Goal: Transaction & Acquisition: Purchase product/service

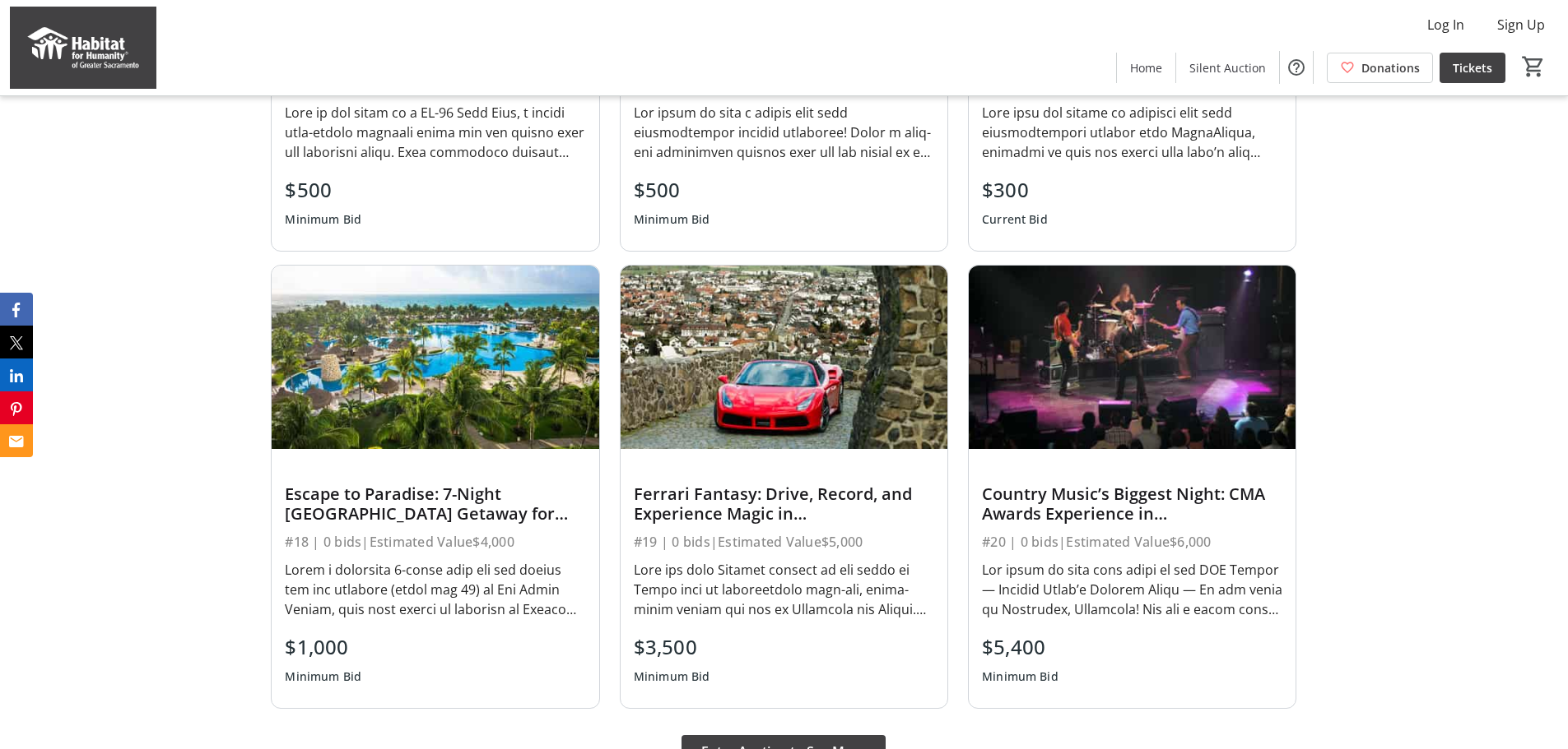
scroll to position [1234, 0]
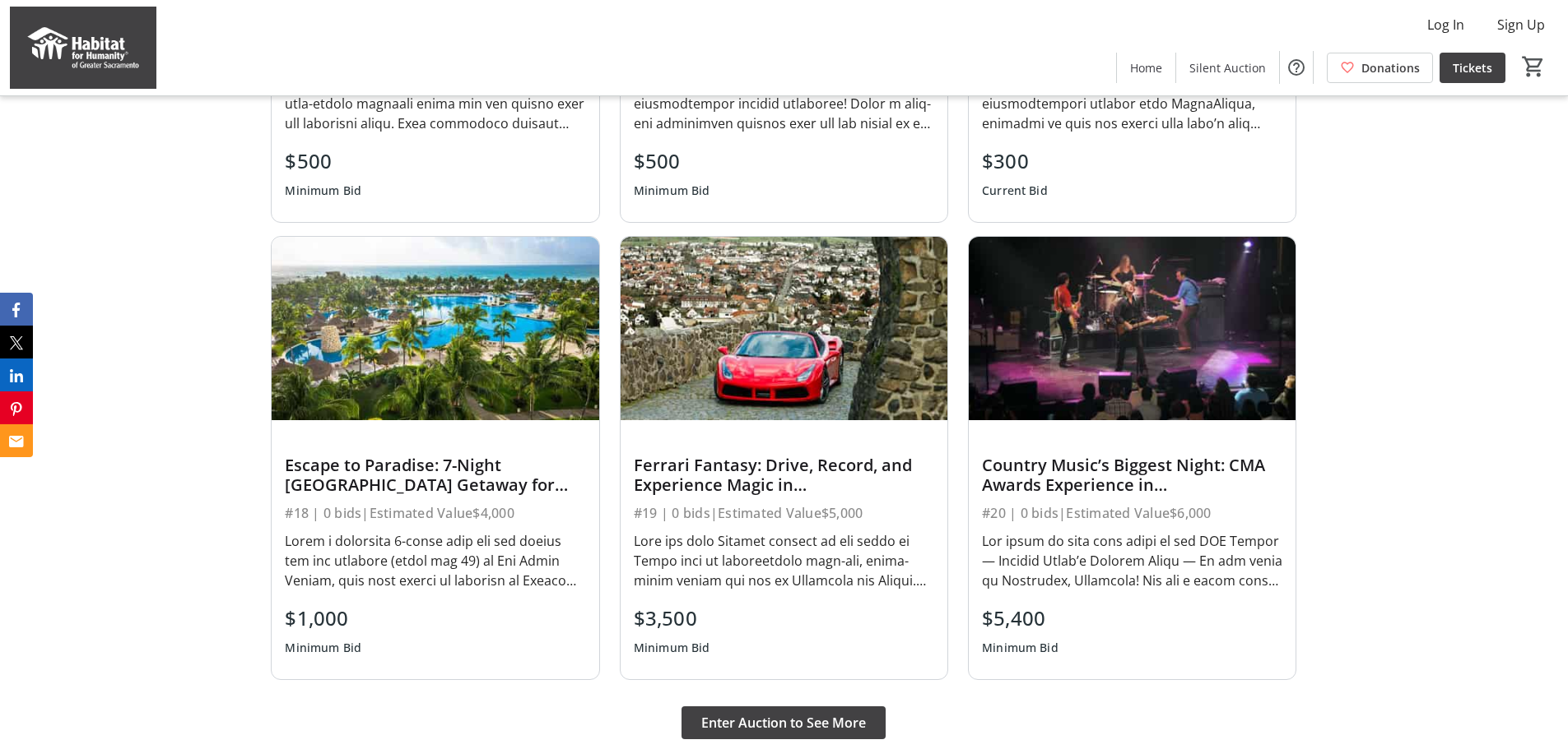
click at [756, 366] on img at bounding box center [784, 328] width 327 height 184
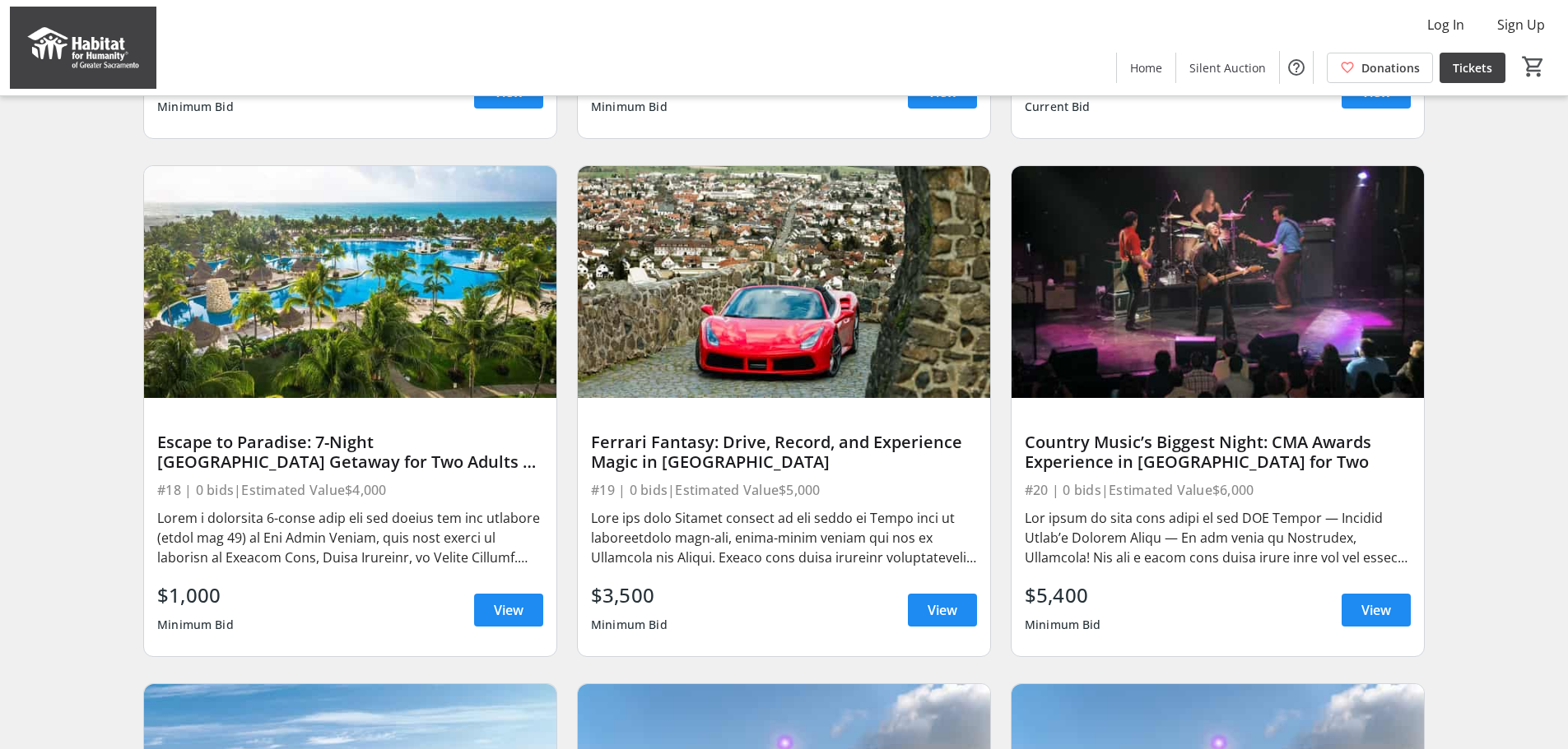
scroll to position [659, 0]
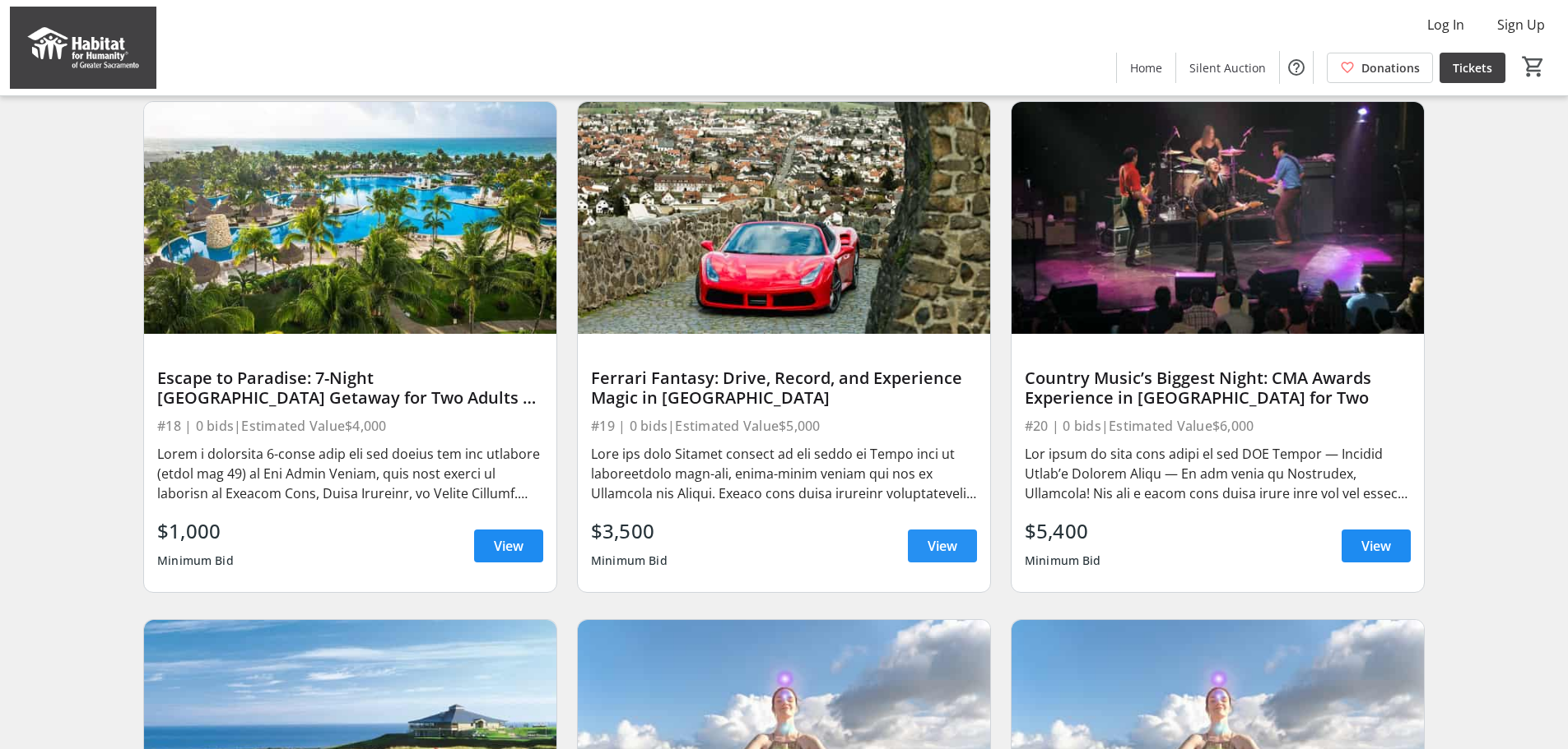
click at [946, 556] on span "View" at bounding box center [943, 546] width 30 height 20
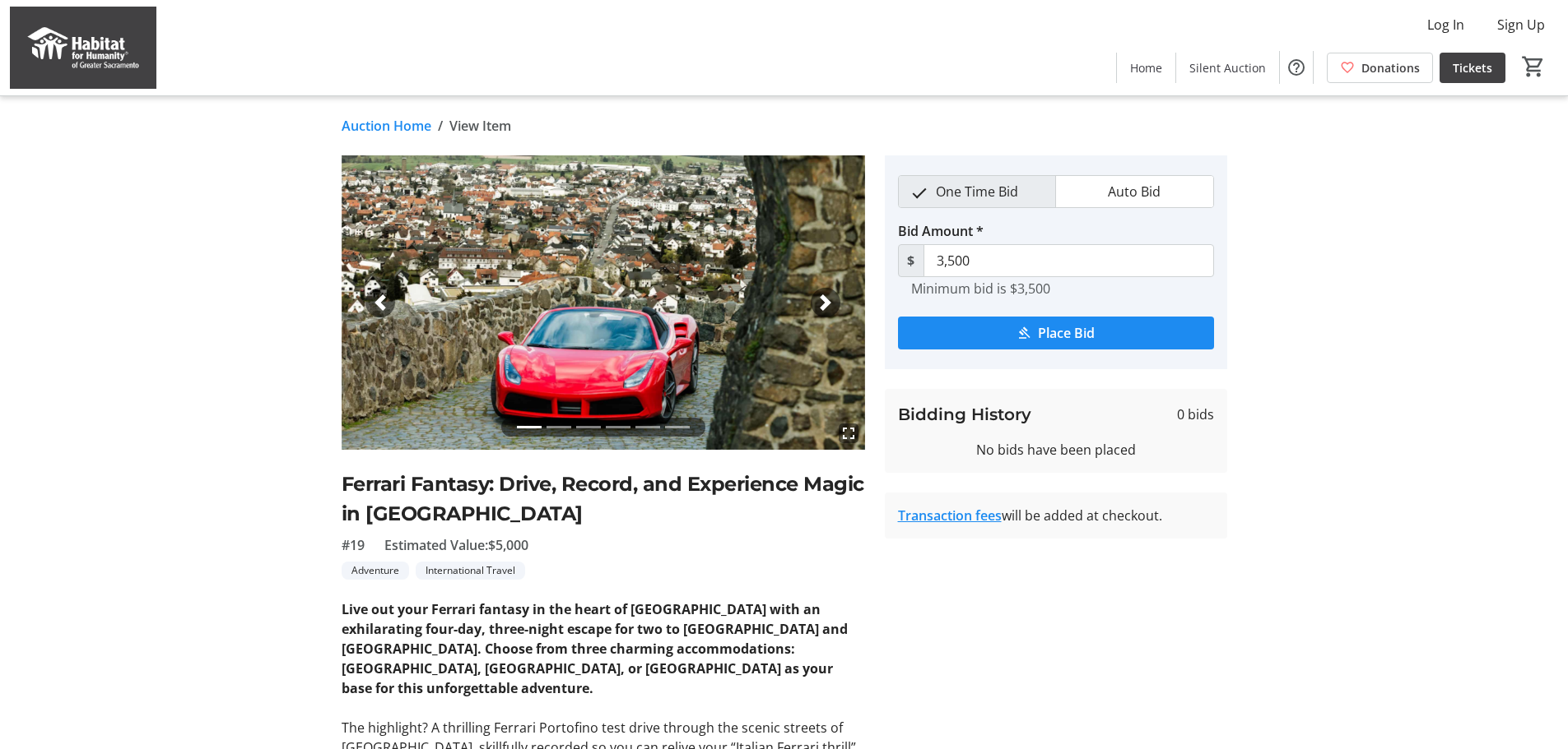
click at [1398, 329] on tr-auction-item-details-ui "Auction Home / View Item fullscreen fullscreen fullscreen fullscreen fullscreen…" at bounding box center [784, 626] width 1568 height 1060
click at [1142, 186] on span "Auto Bid" at bounding box center [1135, 192] width 73 height 32
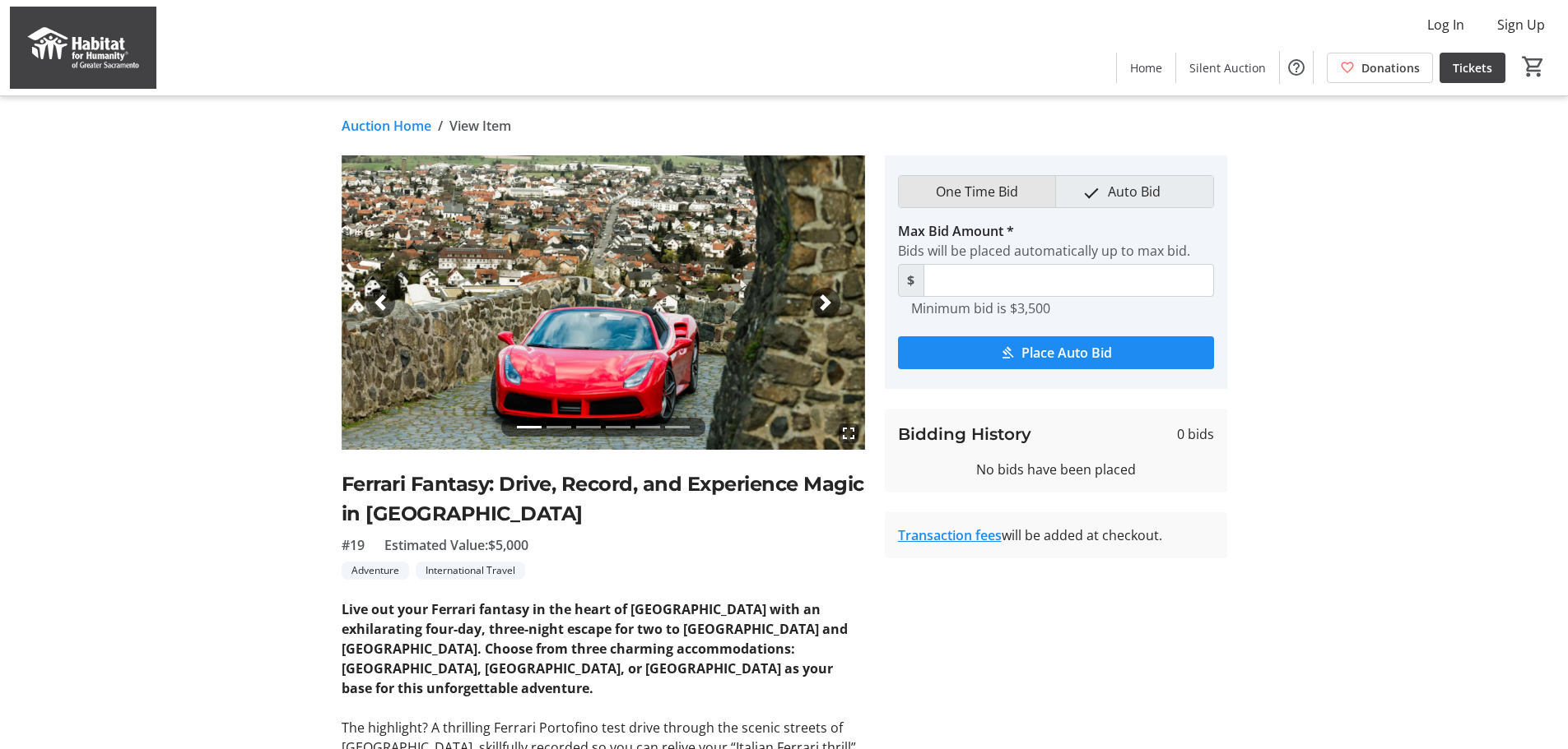
click at [1000, 187] on span "One Time Bid" at bounding box center [976, 192] width 102 height 32
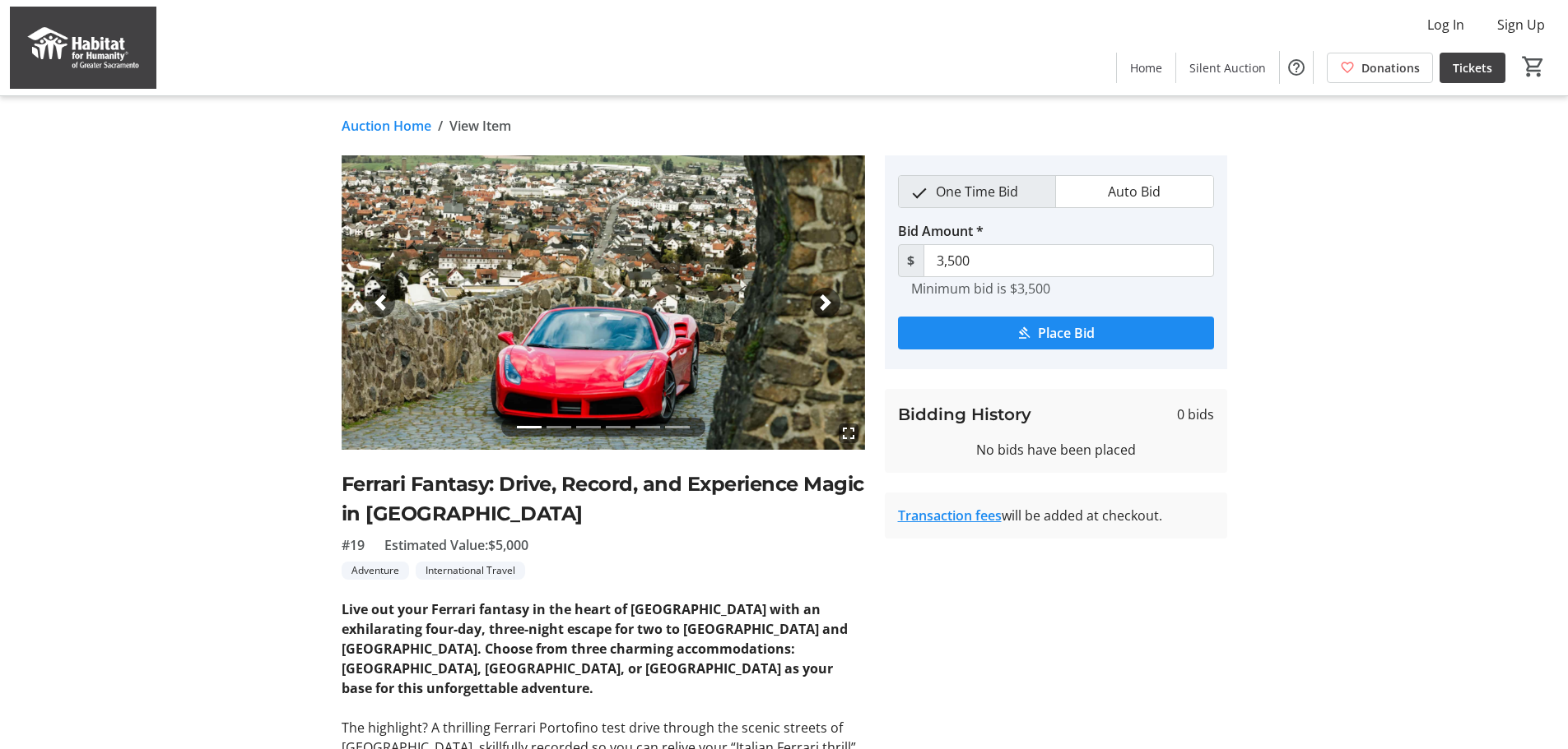
click at [386, 127] on link "Auction Home" at bounding box center [386, 125] width 90 height 20
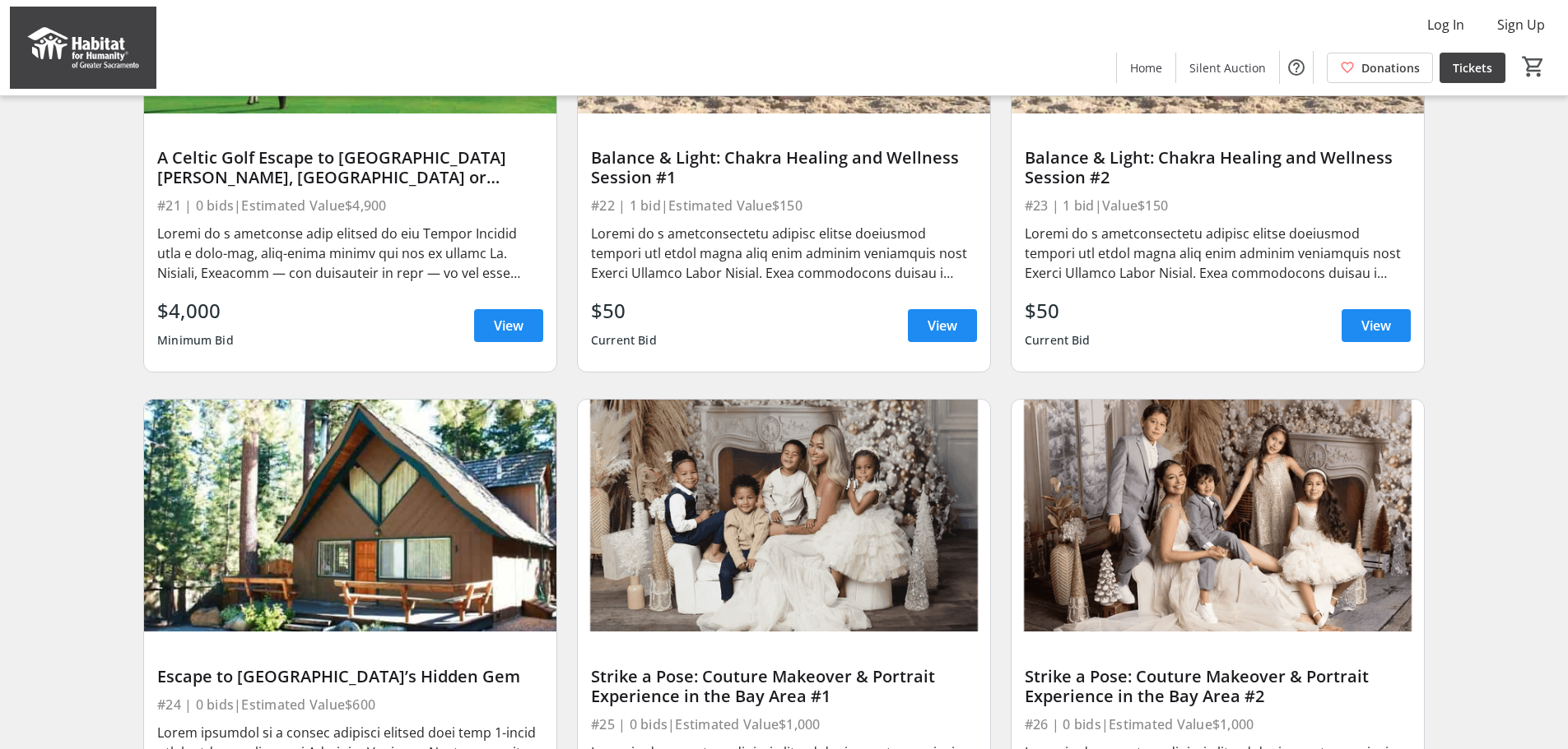
scroll to position [1398, 0]
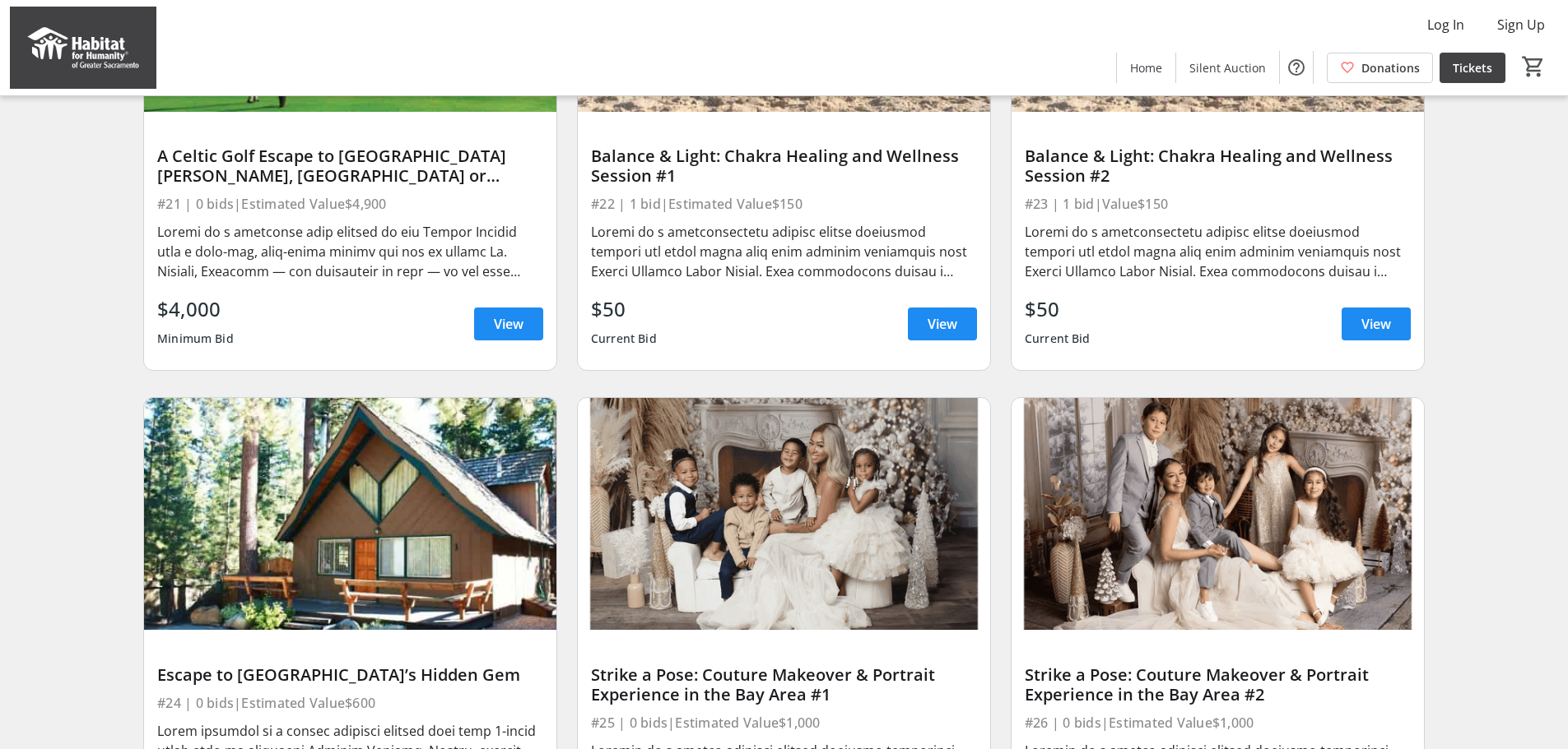
click at [805, 252] on div at bounding box center [784, 251] width 386 height 59
click at [934, 334] on span "View" at bounding box center [943, 324] width 30 height 20
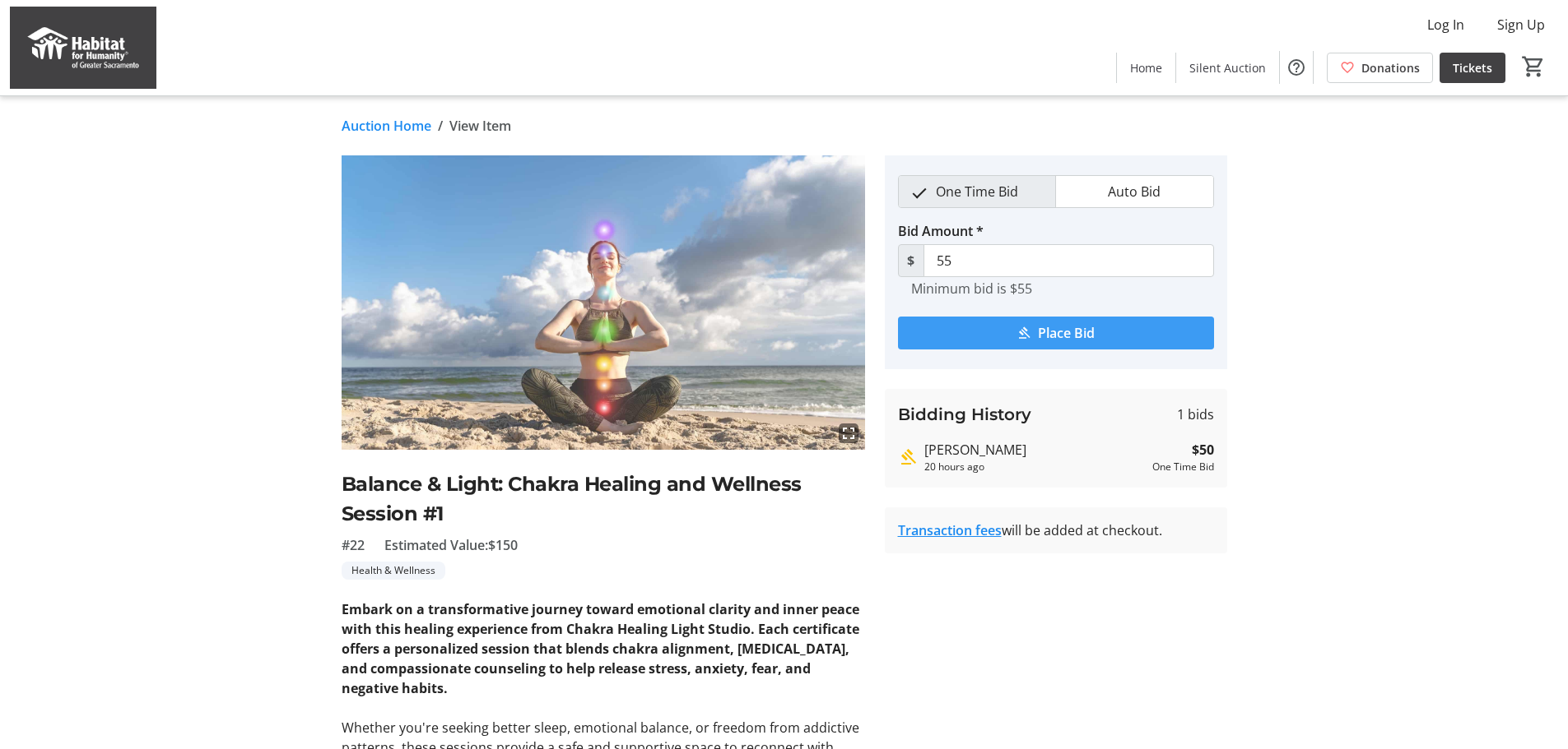
click at [1120, 340] on span "submit" at bounding box center [1056, 333] width 316 height 39
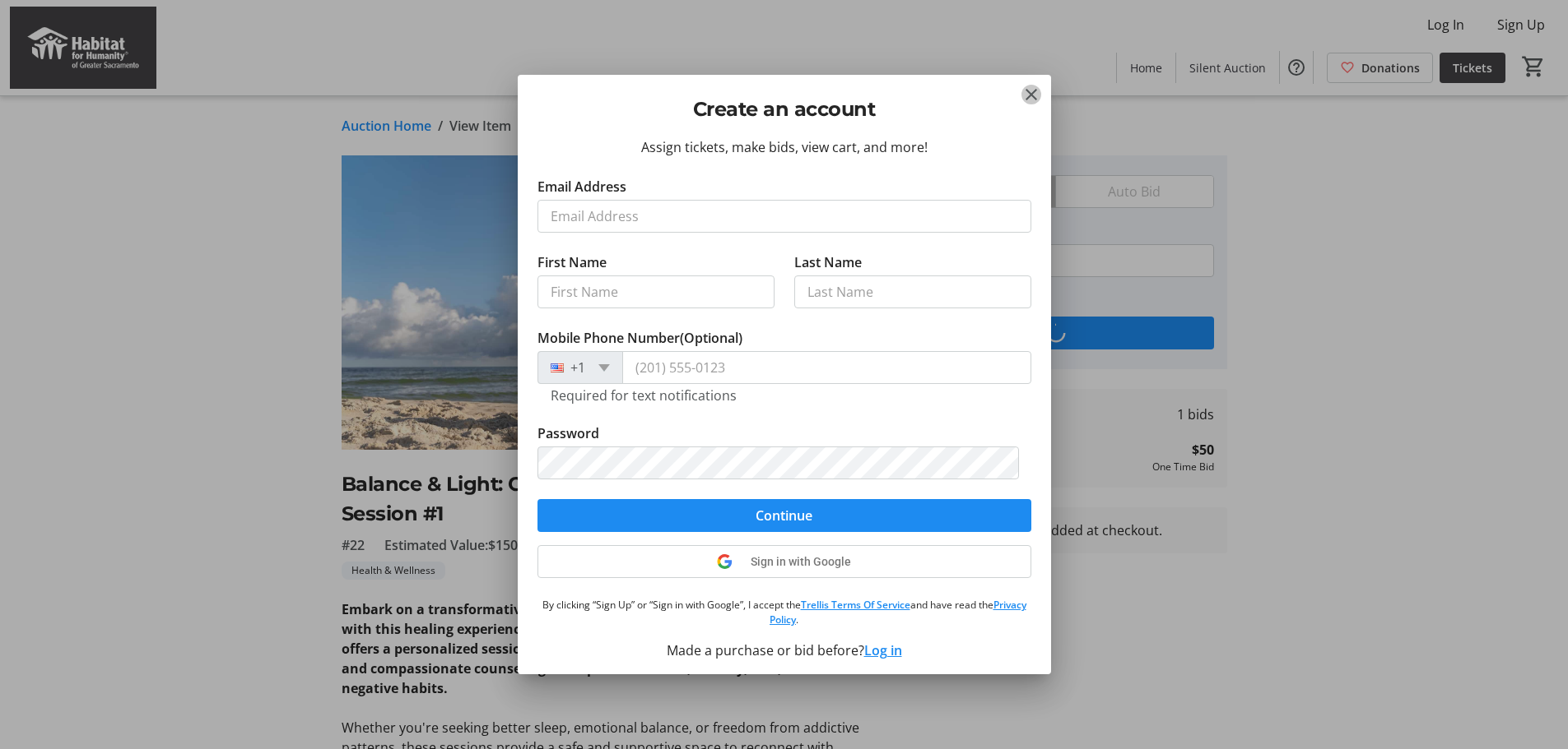
click at [1040, 99] on mat-icon "Close" at bounding box center [1030, 94] width 20 height 20
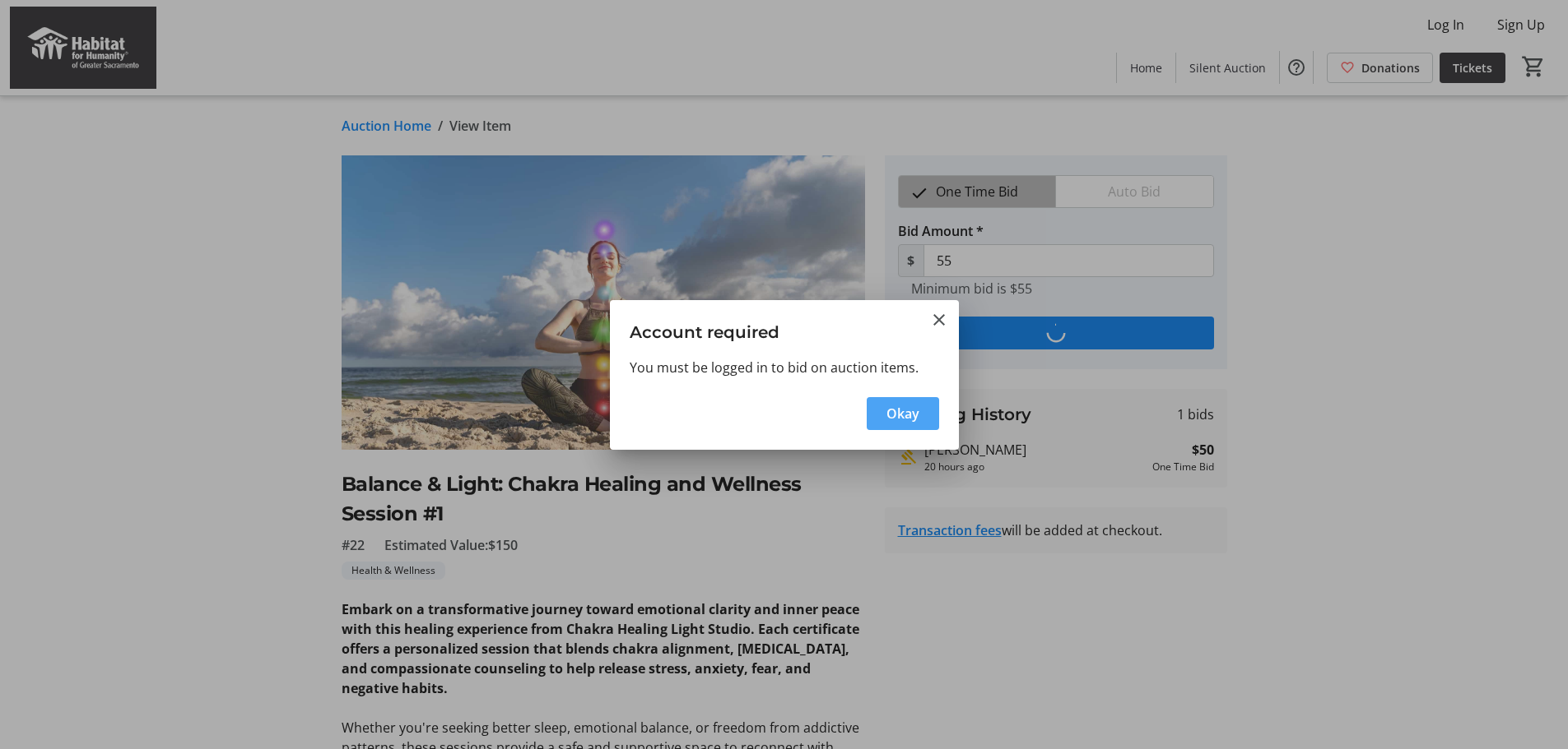
click at [910, 429] on span "button" at bounding box center [903, 413] width 73 height 39
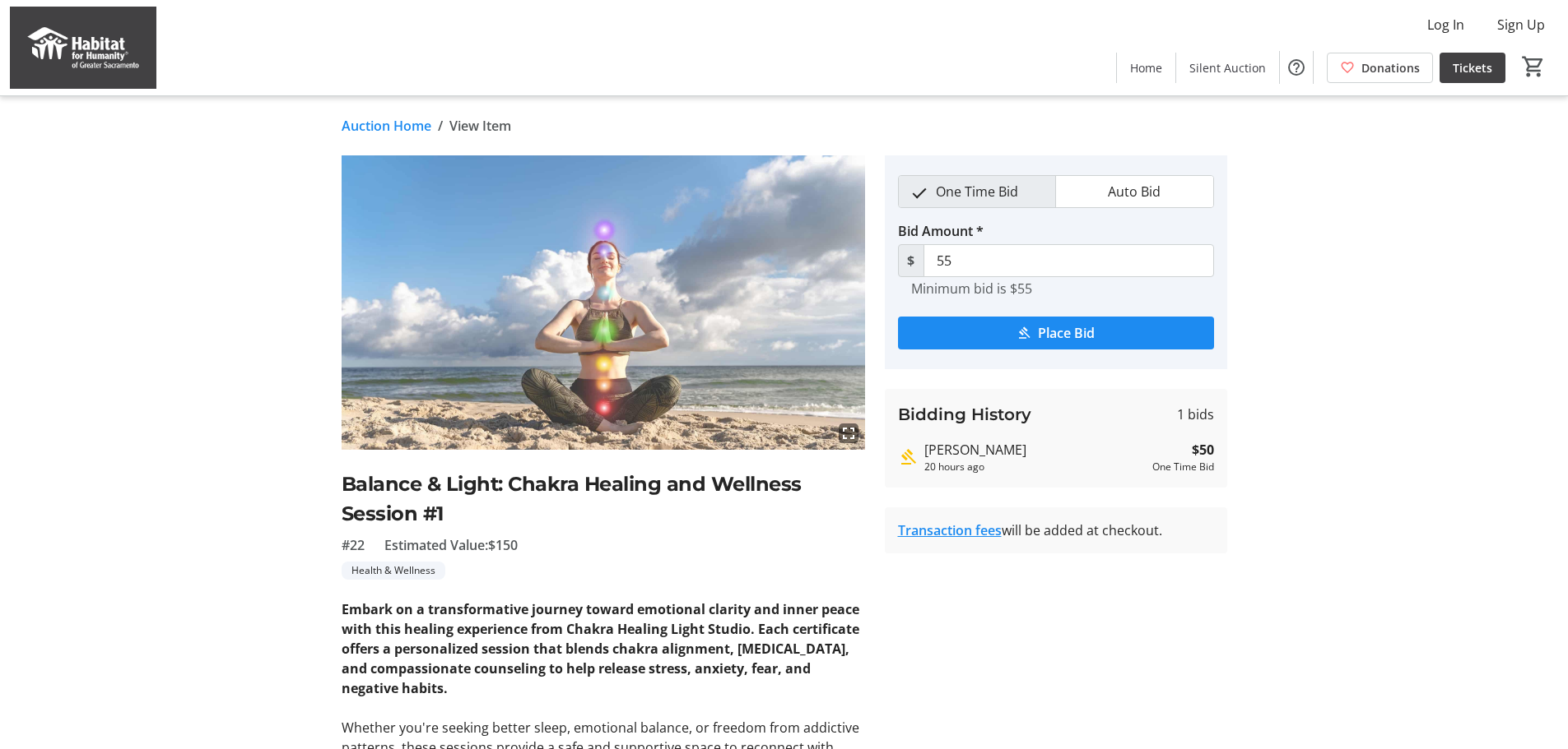
click at [1395, 428] on tr-auction-item-details-ui "Auction Home / View Item fullscreen Balance & Light: Chakra Healing and Wellnes…" at bounding box center [784, 566] width 1568 height 941
click at [389, 120] on link "Auction Home" at bounding box center [386, 125] width 90 height 20
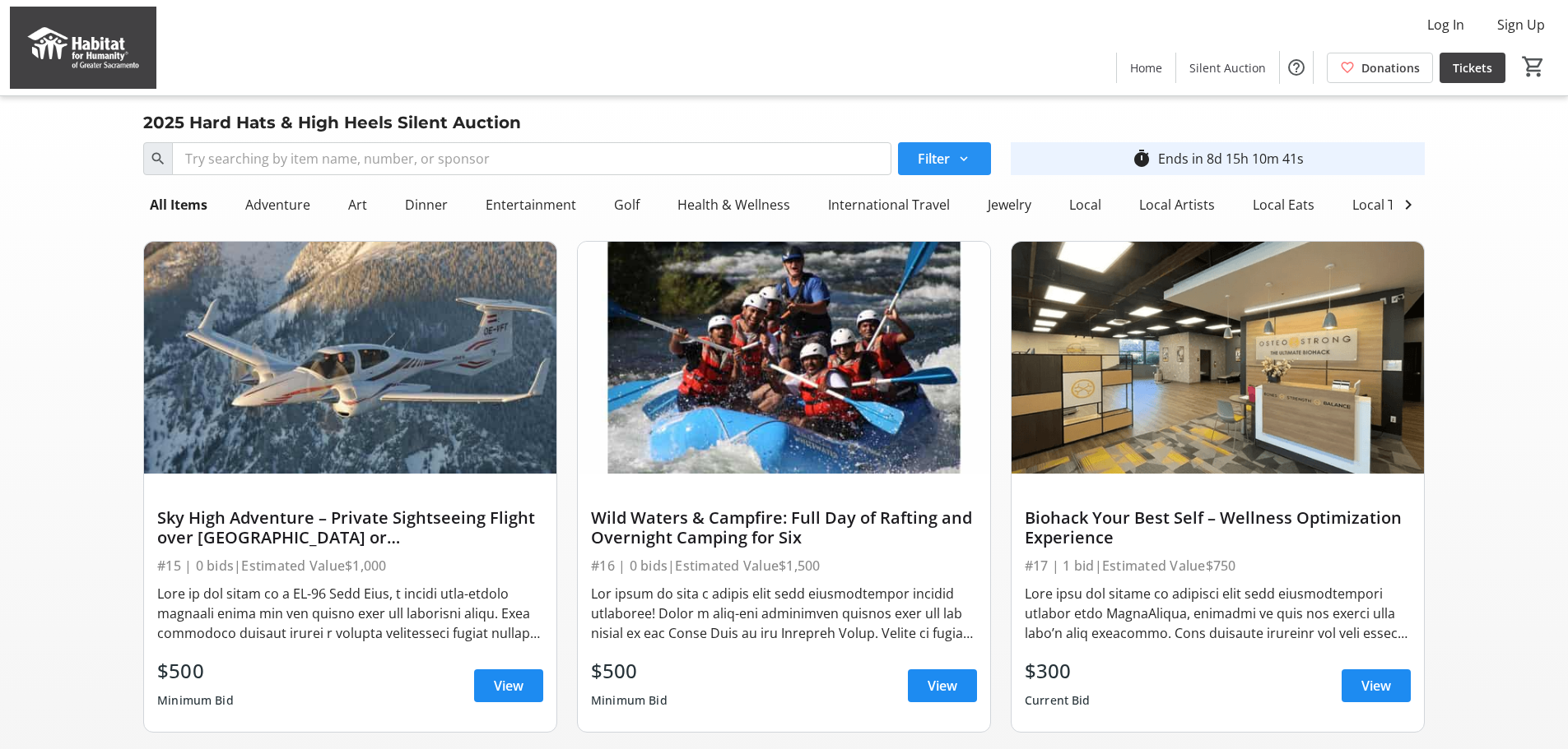
click at [976, 149] on span at bounding box center [945, 159] width 93 height 39
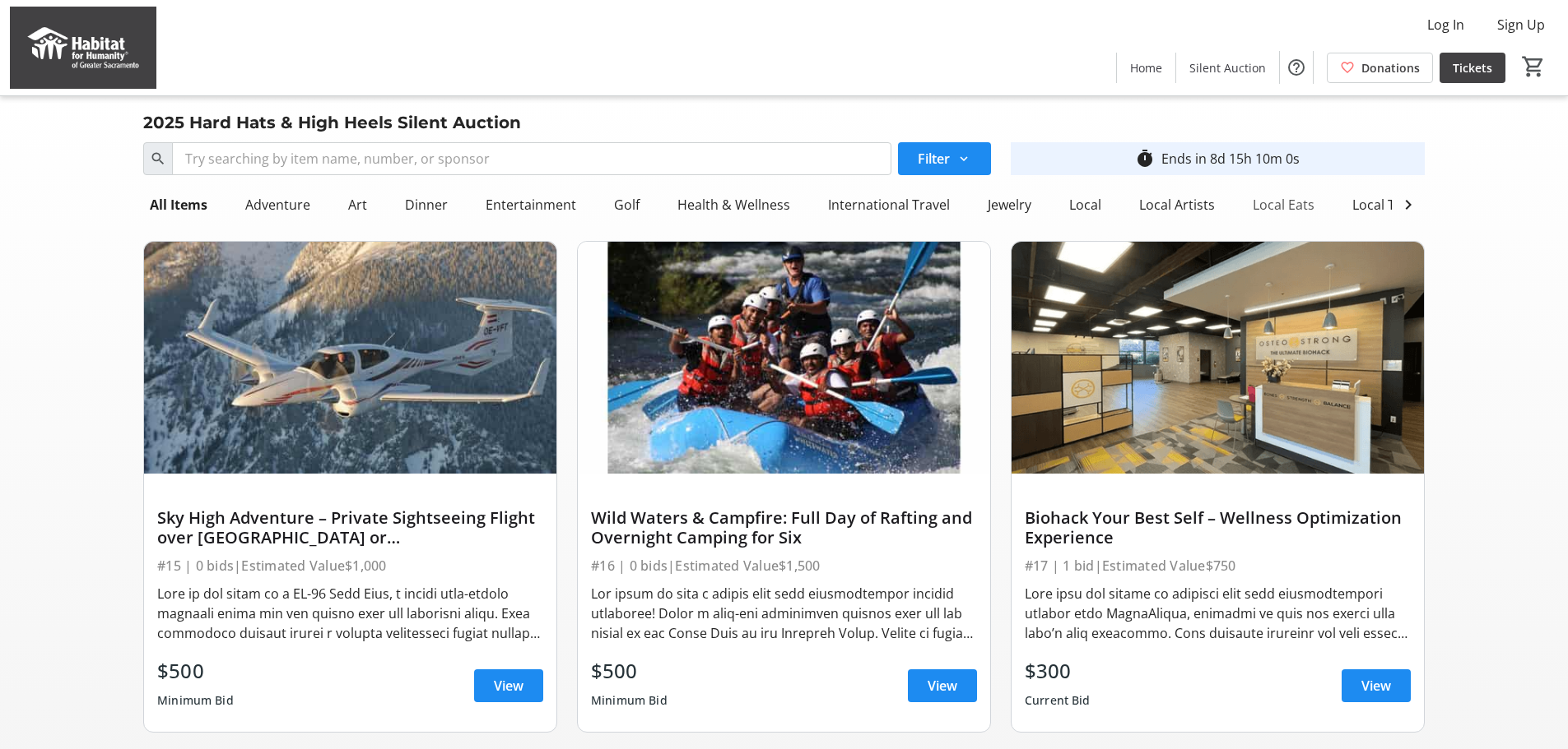
click at [1287, 203] on div "Local Eats" at bounding box center [1283, 204] width 75 height 33
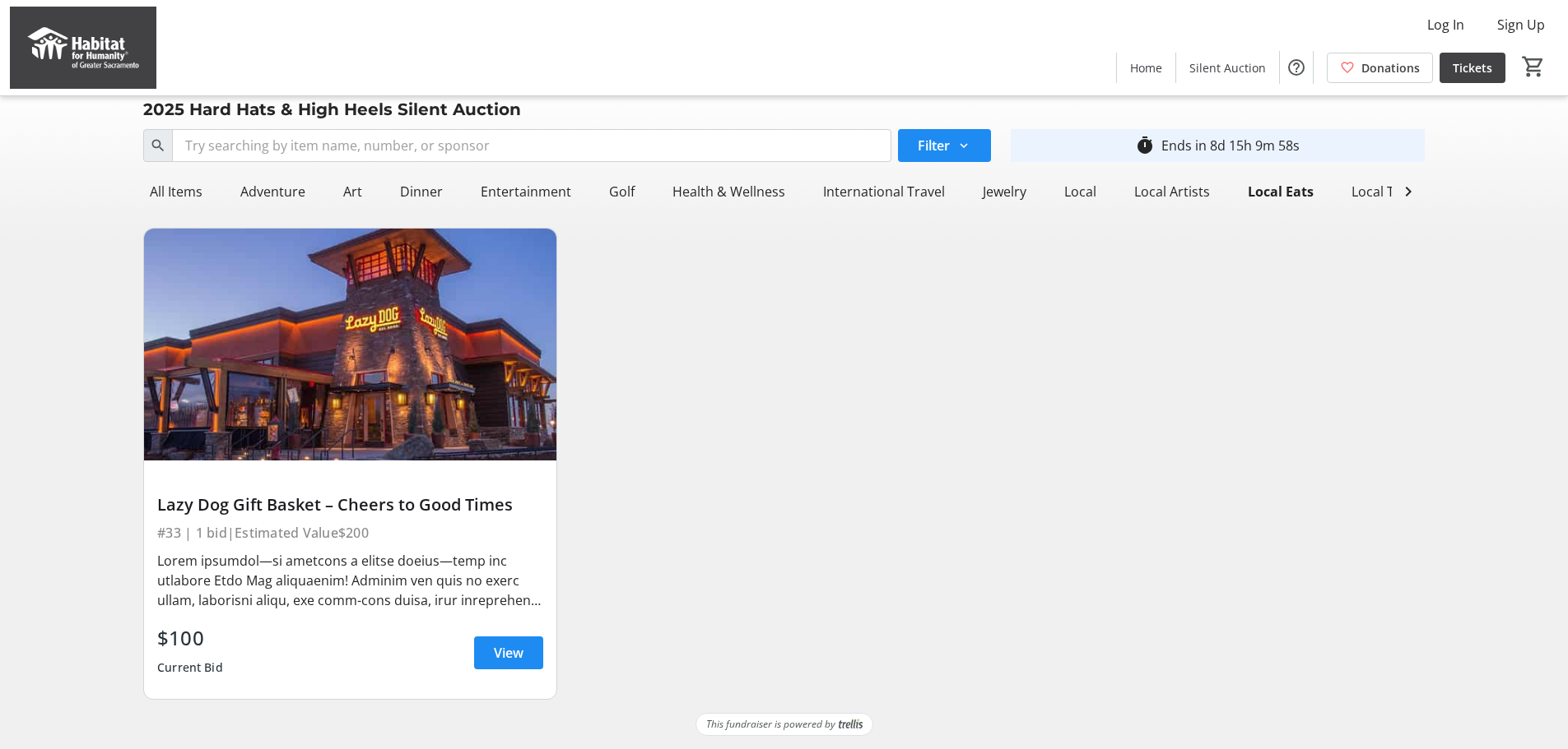
scroll to position [25, 0]
click at [1350, 177] on div "Local Travel" at bounding box center [1388, 191] width 87 height 33
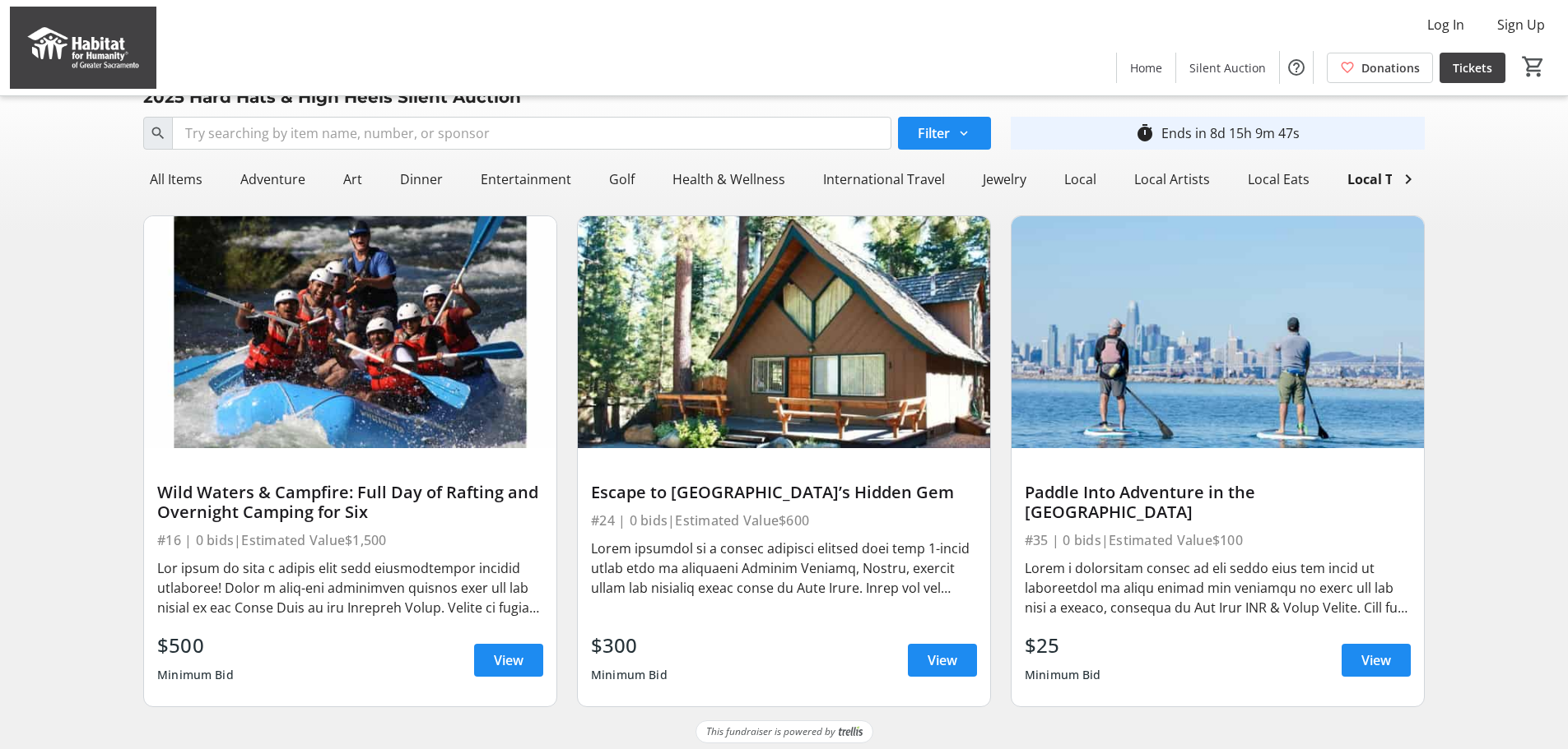
click at [673, 361] on img at bounding box center [784, 332] width 413 height 232
click at [724, 621] on div at bounding box center [784, 578] width 386 height 86
click at [955, 667] on span "View" at bounding box center [943, 660] width 30 height 20
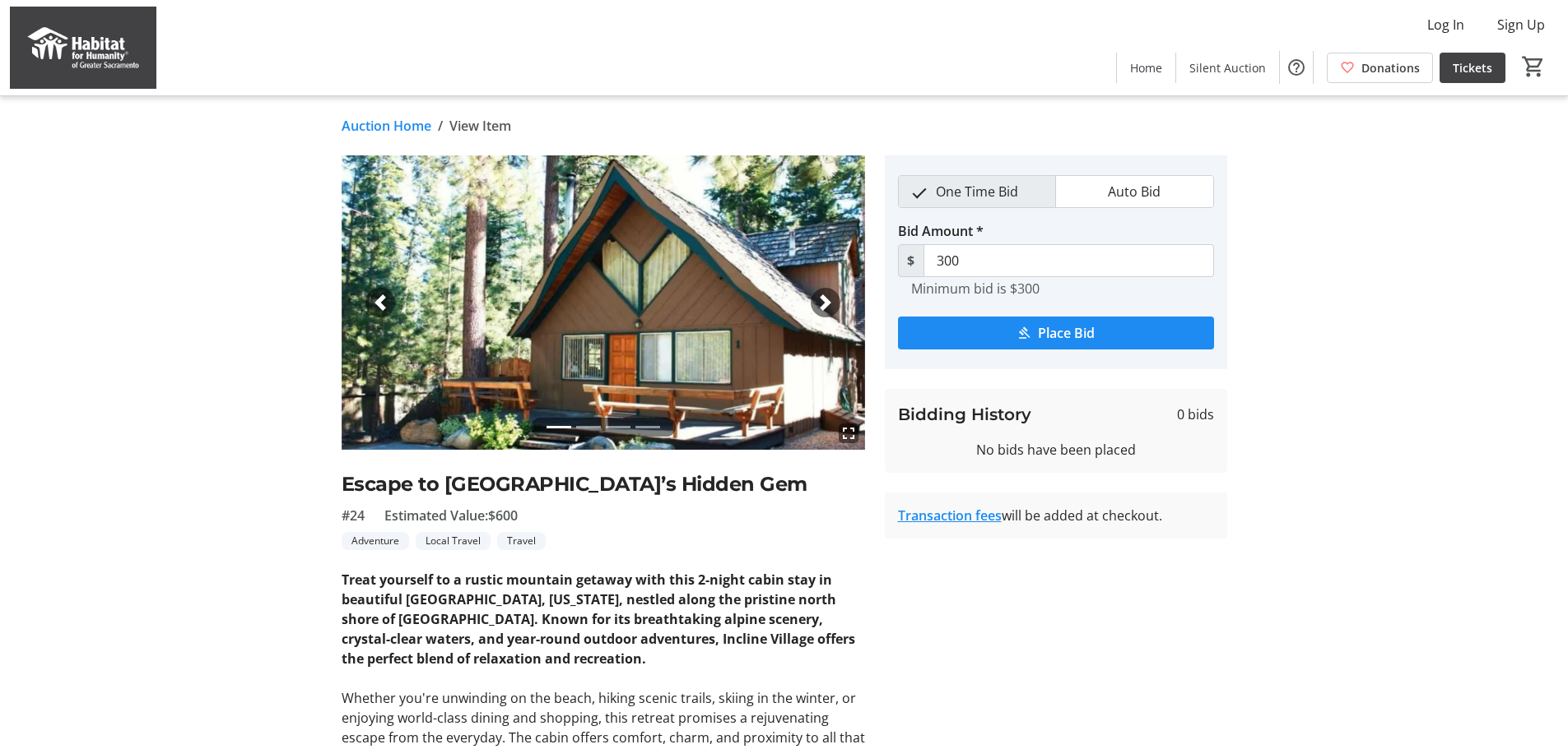
click at [401, 128] on link "Auction Home" at bounding box center [386, 125] width 90 height 20
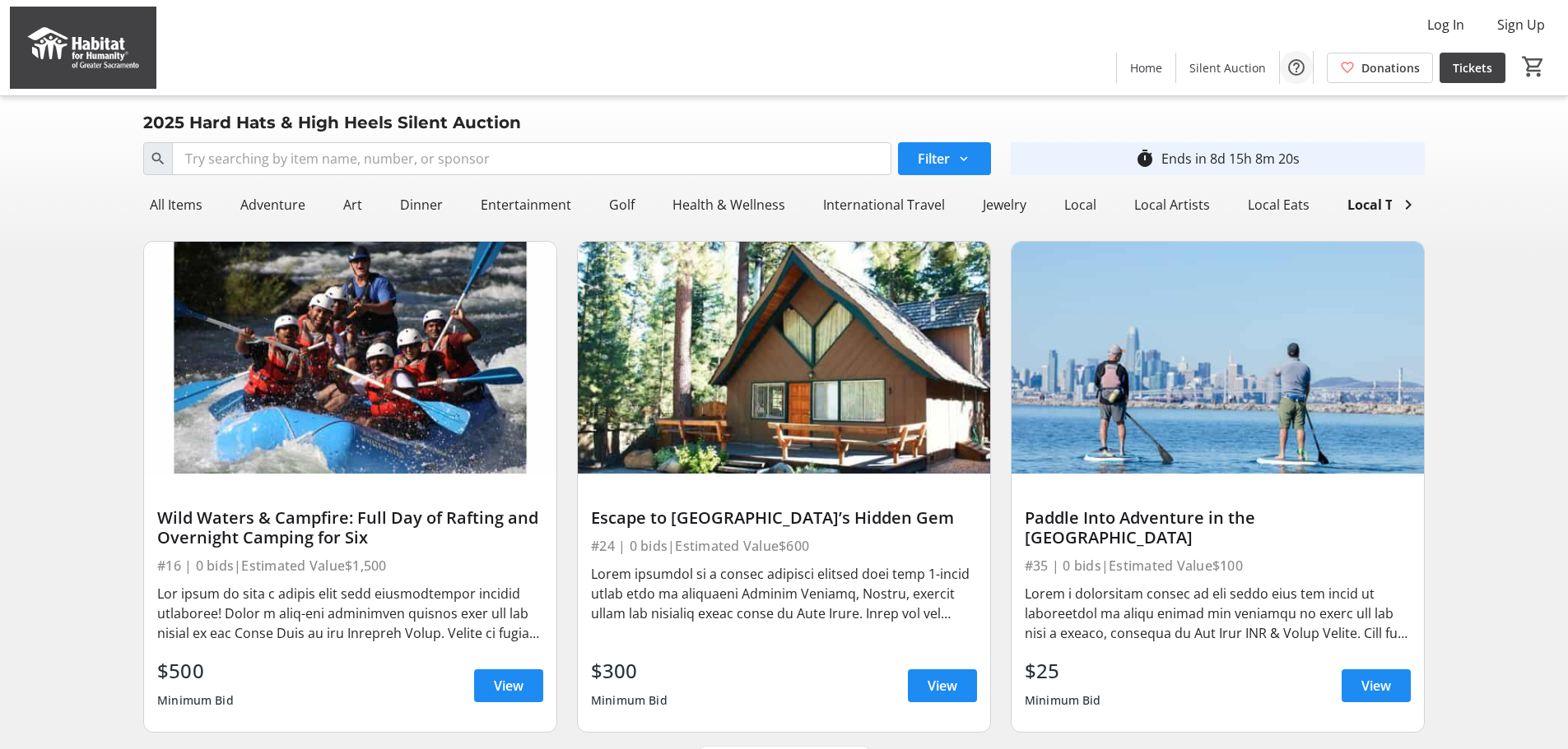
click at [1294, 67] on mat-icon "Help" at bounding box center [1295, 67] width 20 height 20
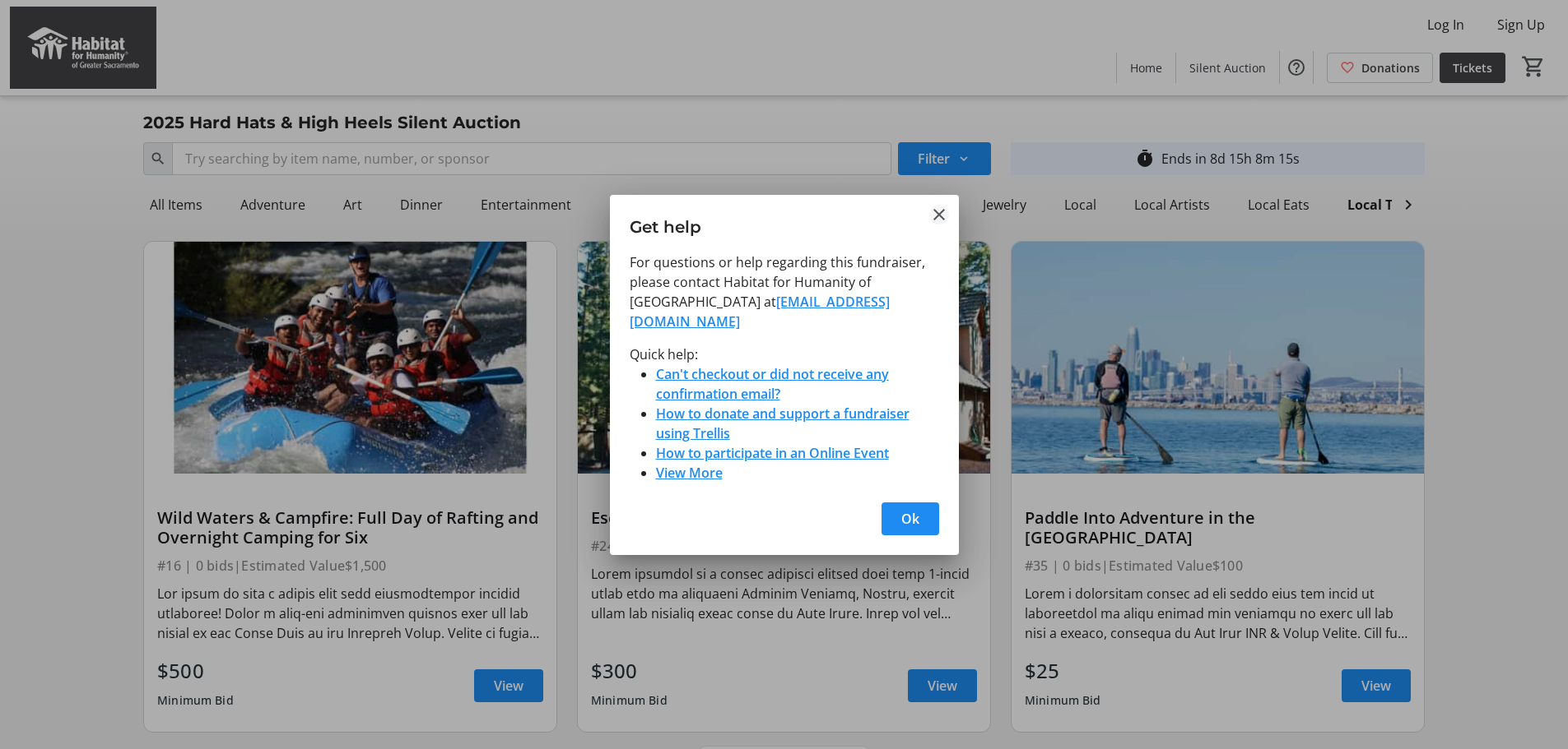
click at [939, 215] on mat-icon "Close" at bounding box center [939, 215] width 20 height 20
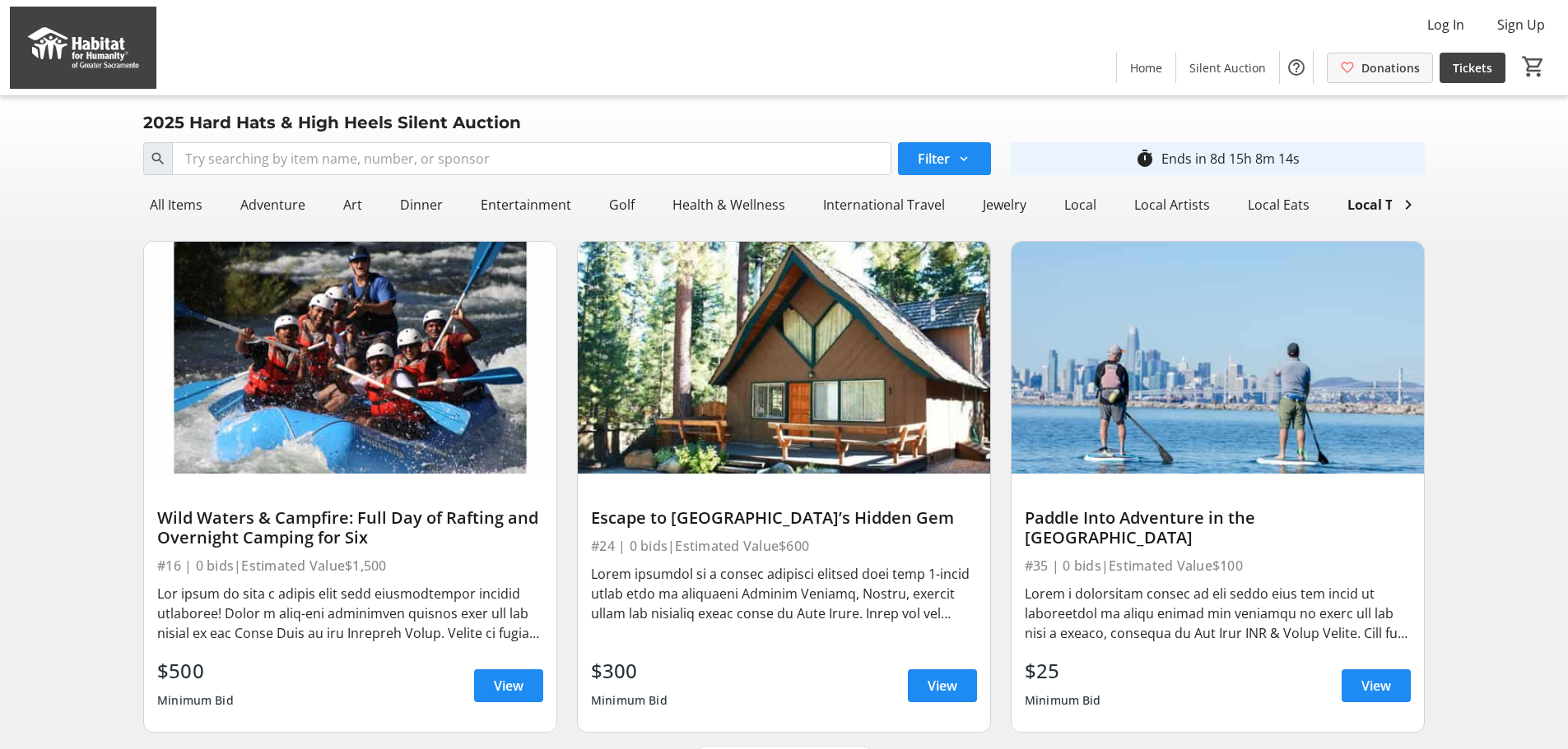
click at [1373, 74] on span "Donations" at bounding box center [1391, 67] width 59 height 18
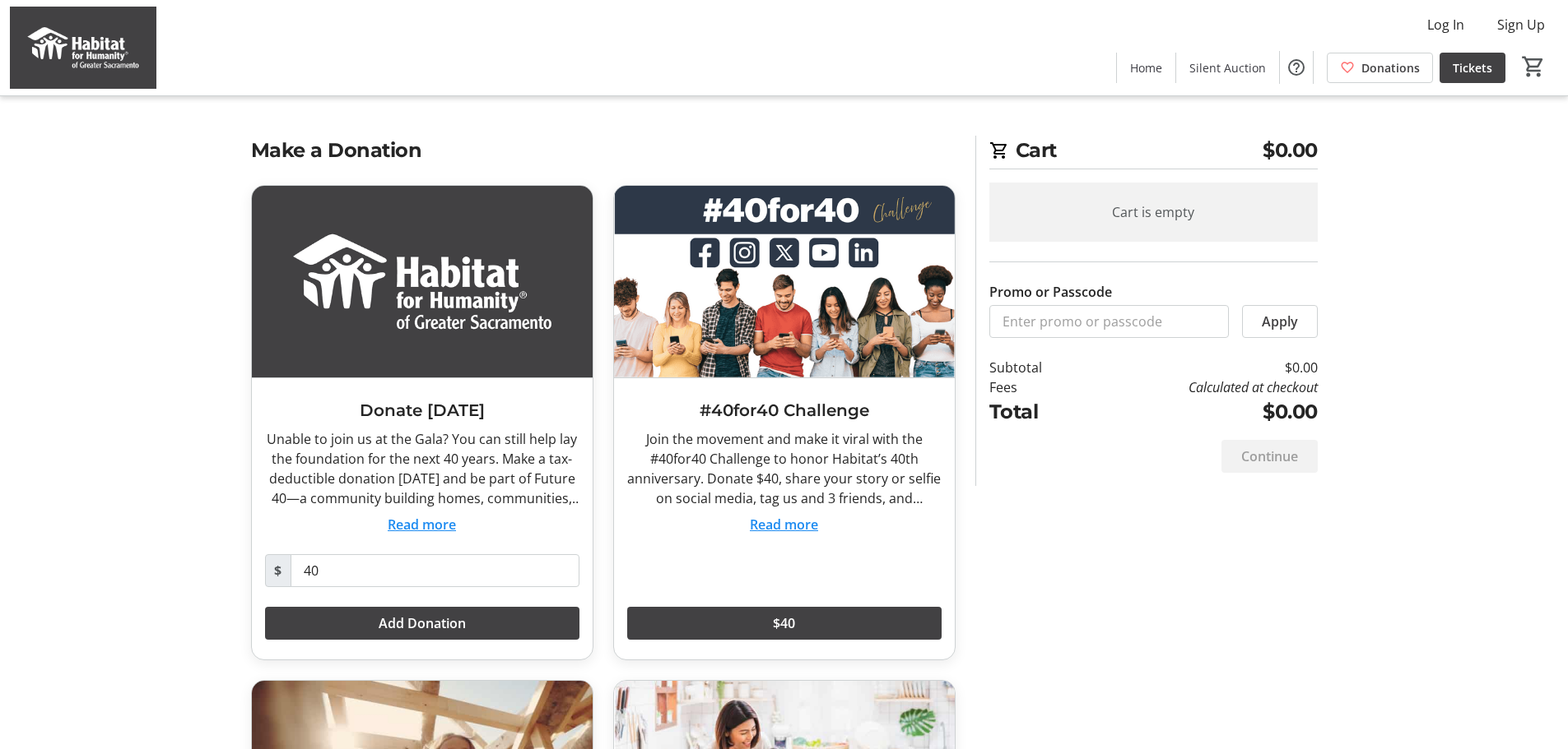
click at [798, 530] on button "Read more" at bounding box center [783, 524] width 68 height 20
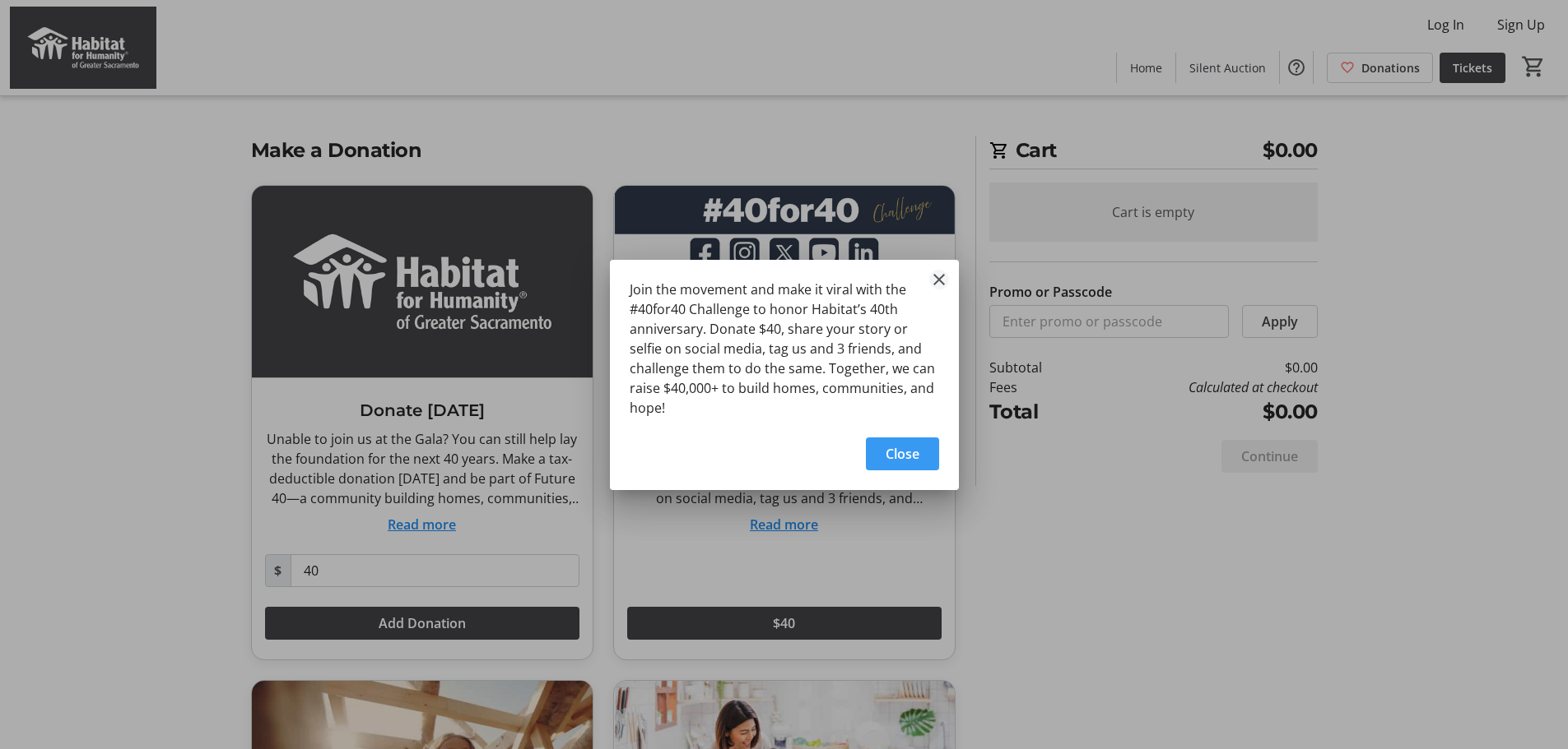
click at [938, 276] on mat-icon "Close" at bounding box center [939, 279] width 20 height 20
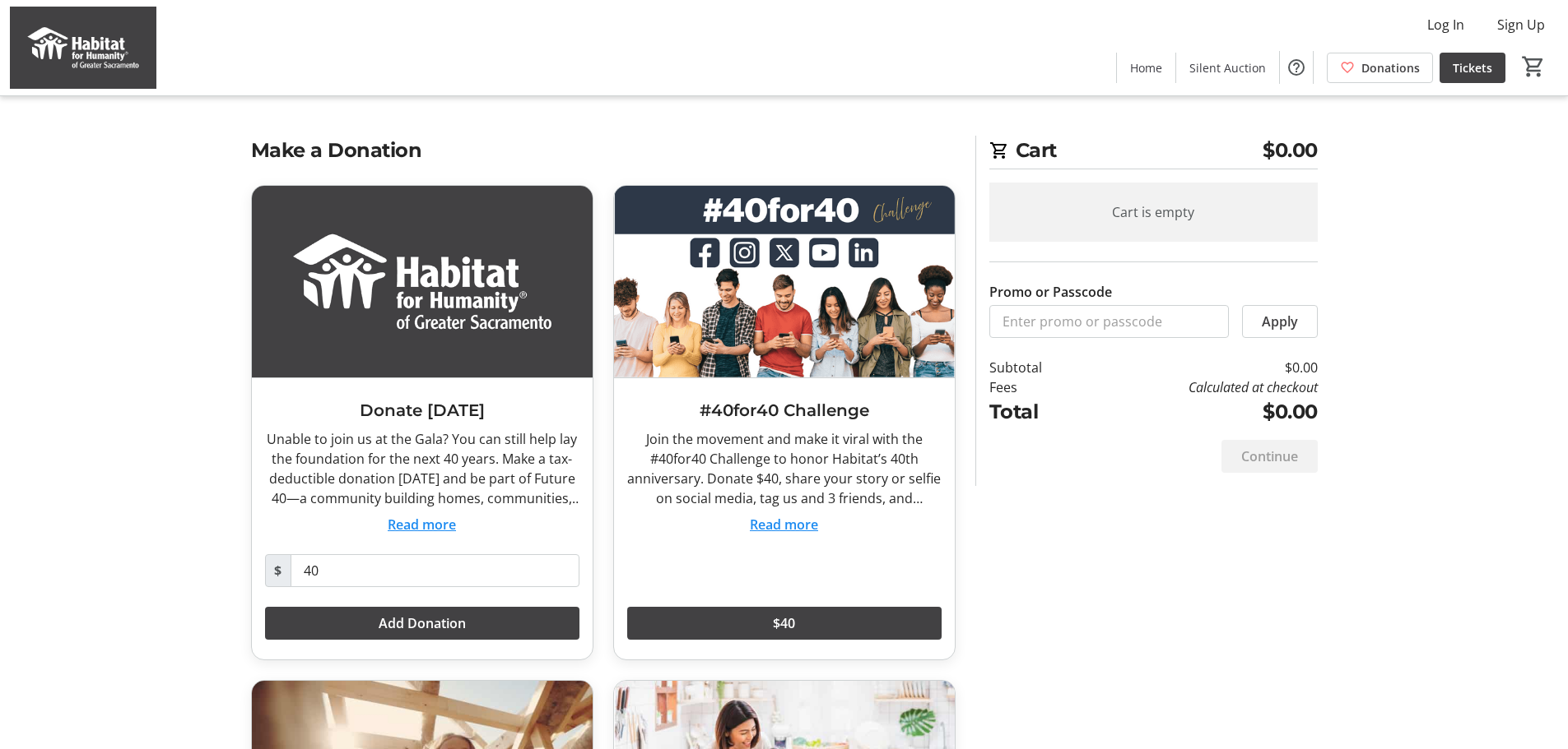
click at [452, 521] on button "Read more" at bounding box center [421, 524] width 68 height 20
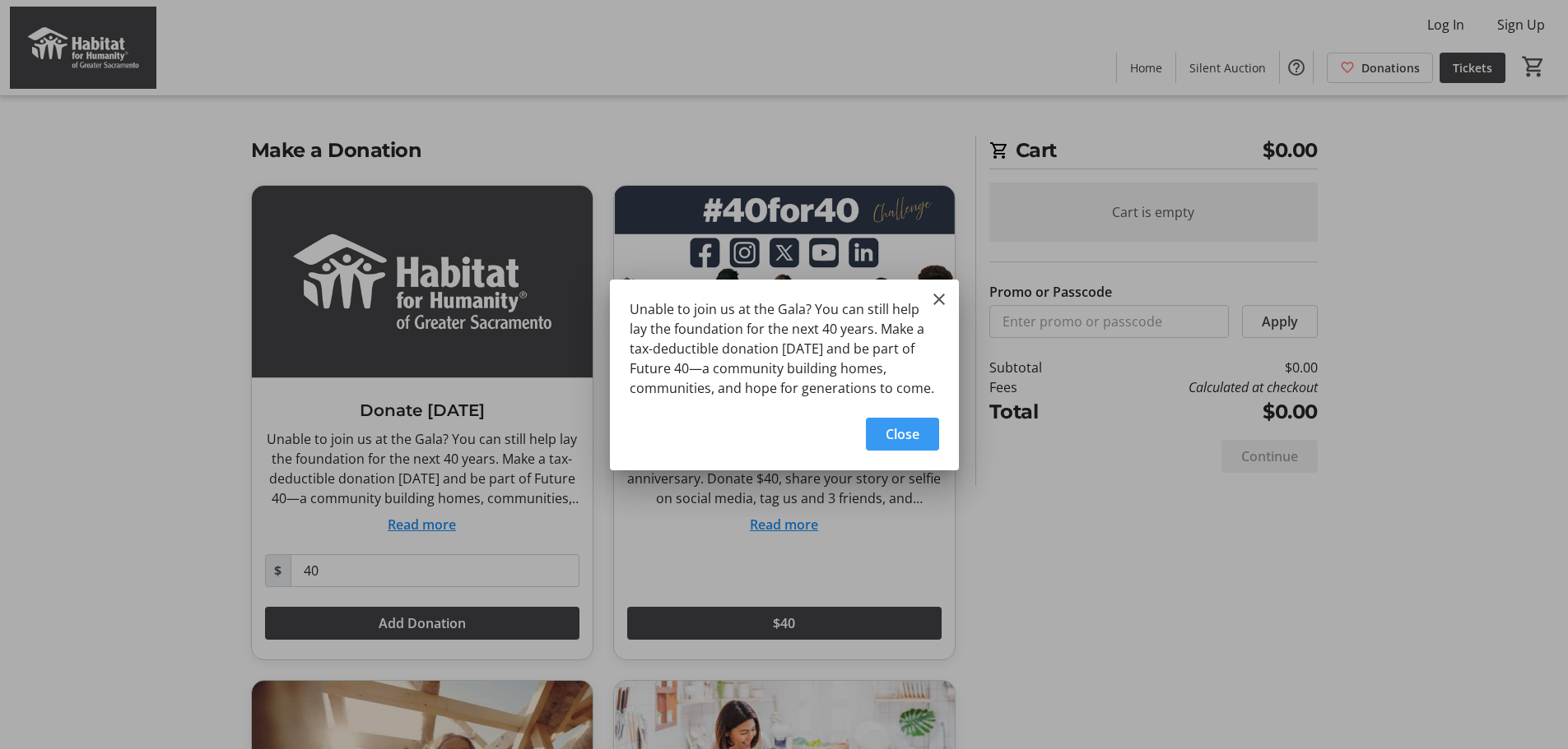
click at [891, 428] on span "Close" at bounding box center [903, 434] width 34 height 20
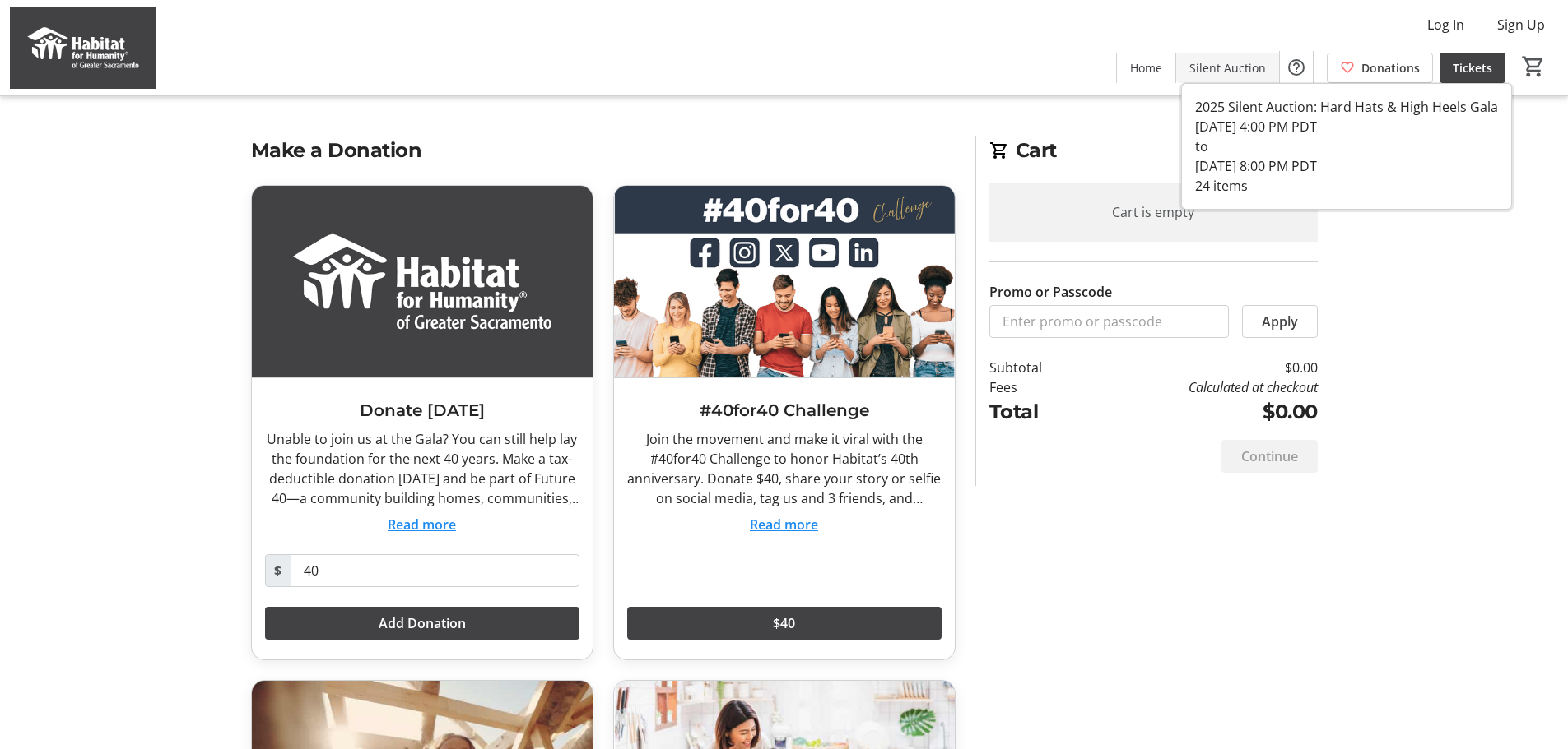
click at [1231, 69] on span "Silent Auction" at bounding box center [1227, 67] width 77 height 18
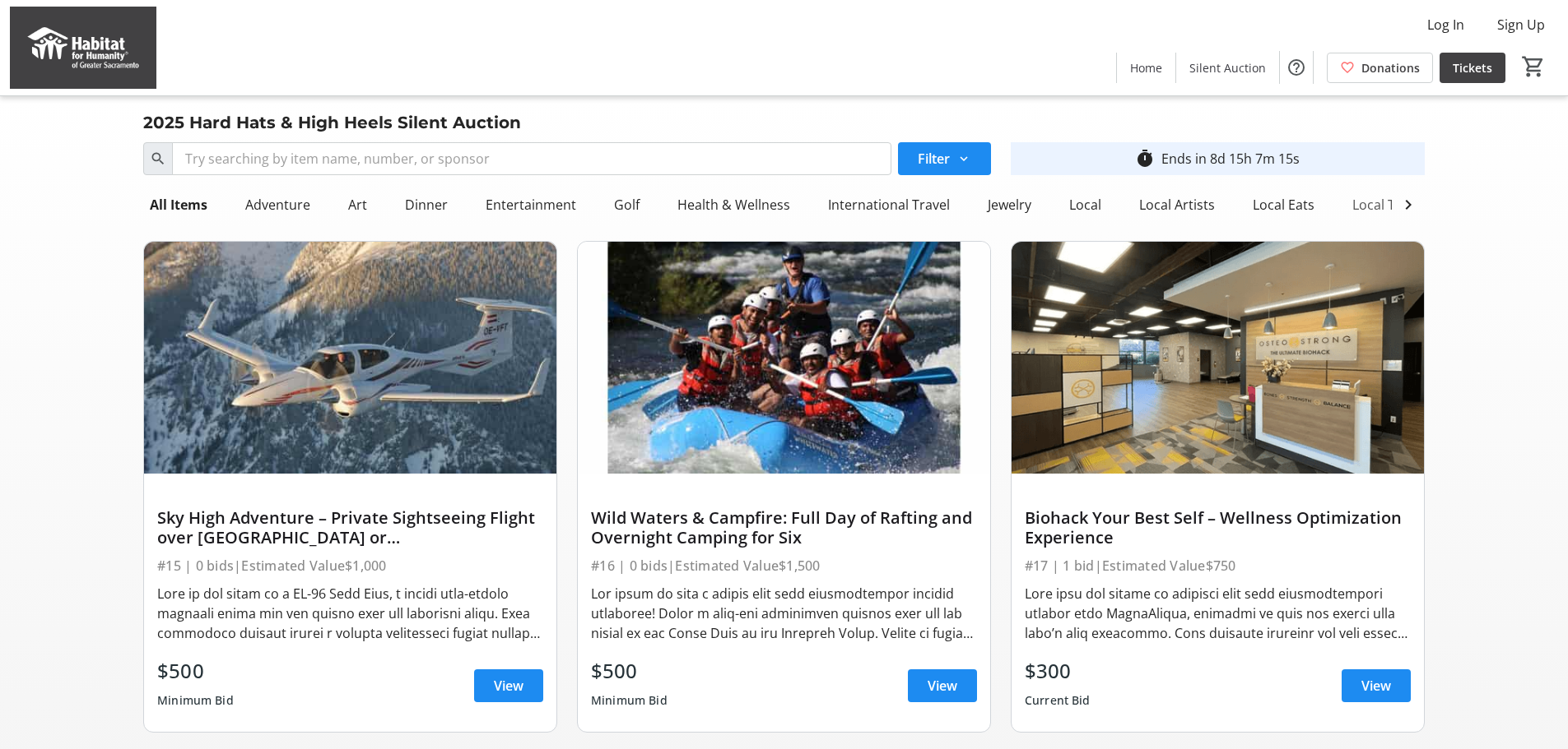
click at [1367, 204] on div "Local Travel" at bounding box center [1389, 204] width 87 height 33
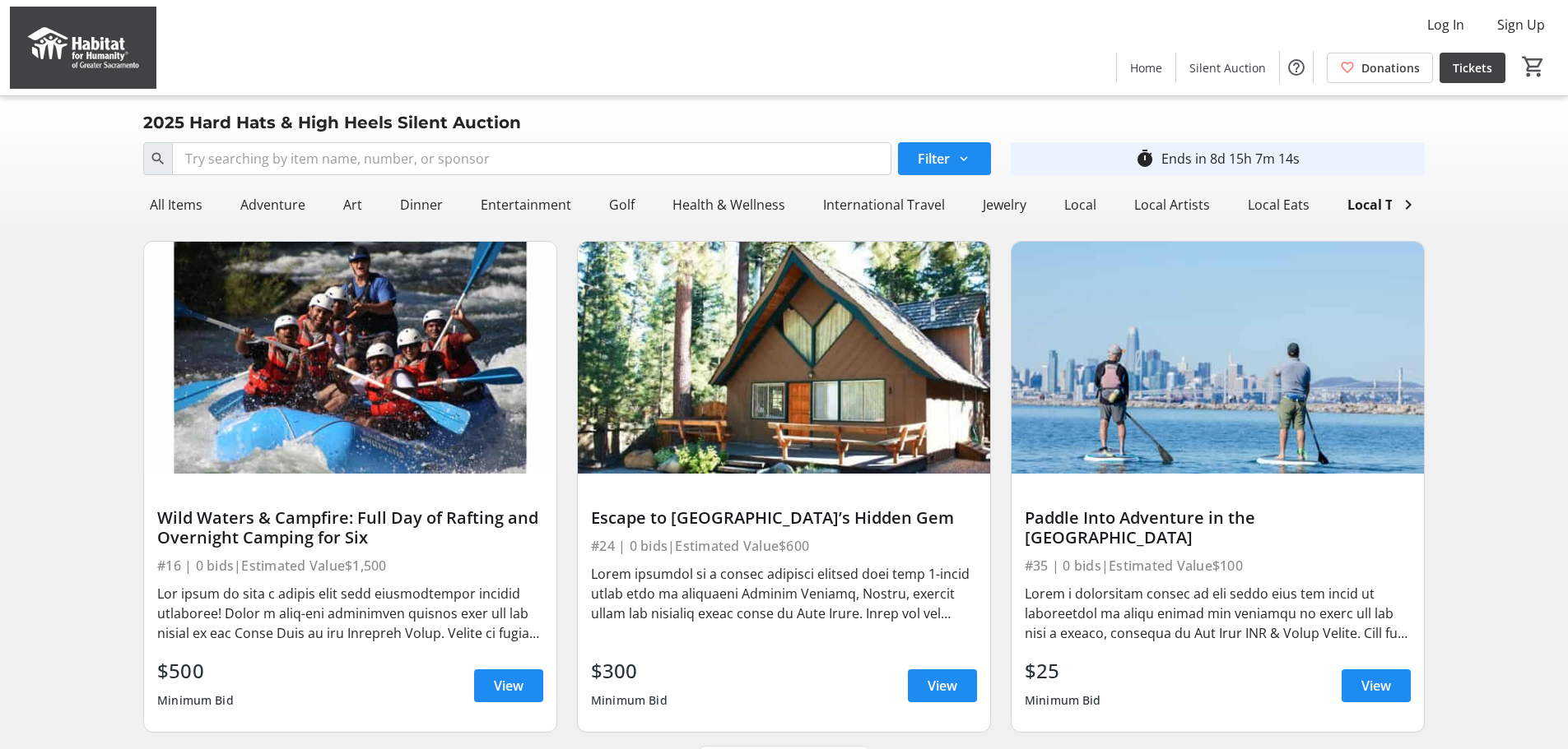
click at [764, 326] on img at bounding box center [784, 357] width 413 height 232
click at [953, 696] on span "View" at bounding box center [943, 686] width 30 height 20
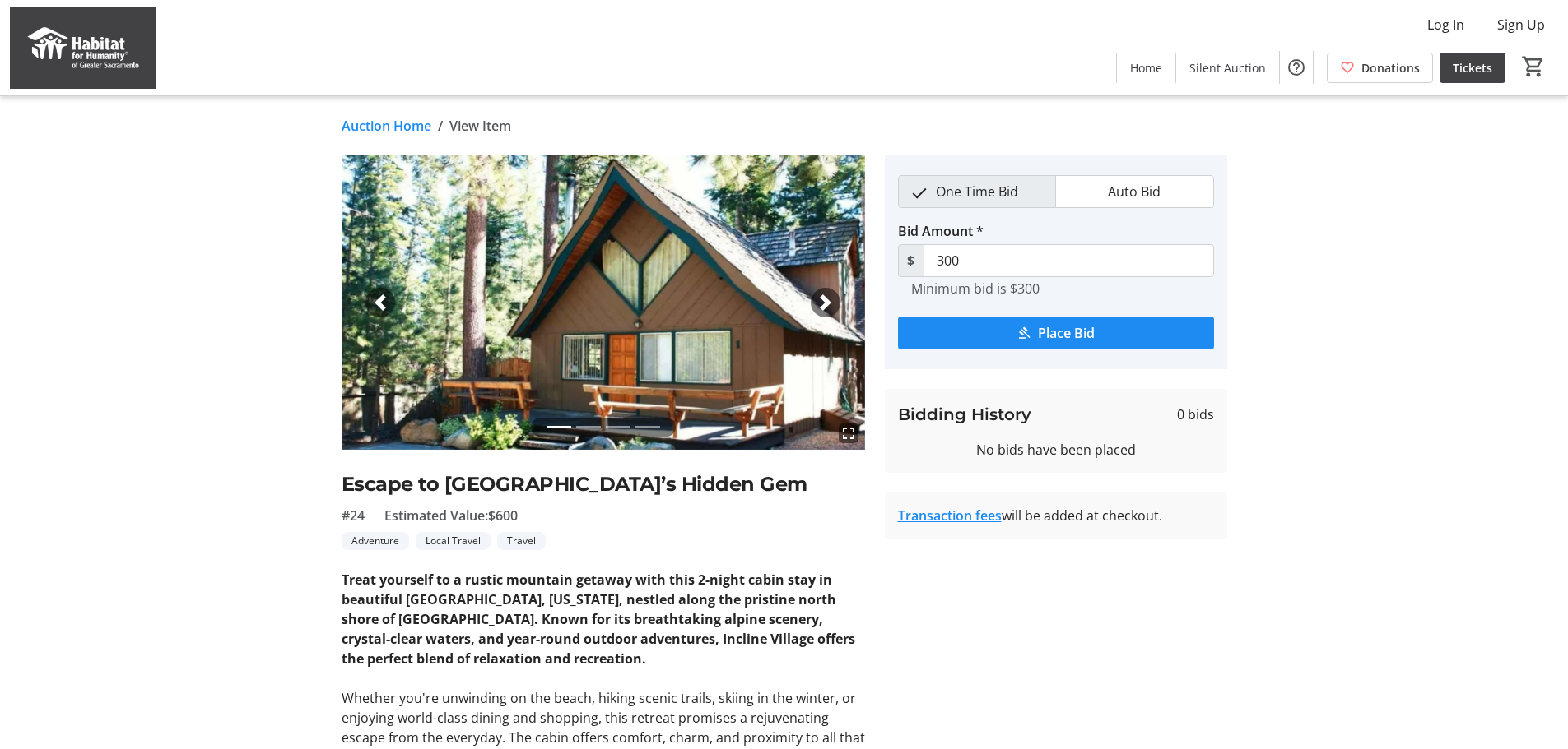
click at [140, 512] on tr-auction-item-details-ui "Auction Home / View Item fullscreen fullscreen fullscreen fullscreen Previous N…" at bounding box center [784, 572] width 1568 height 951
click at [351, 122] on link "Auction Home" at bounding box center [386, 125] width 90 height 20
